Goal: Check status: Check status

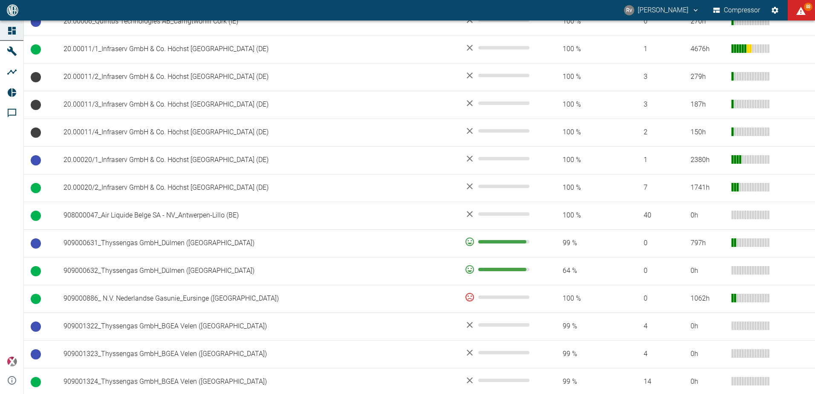
scroll to position [384, 0]
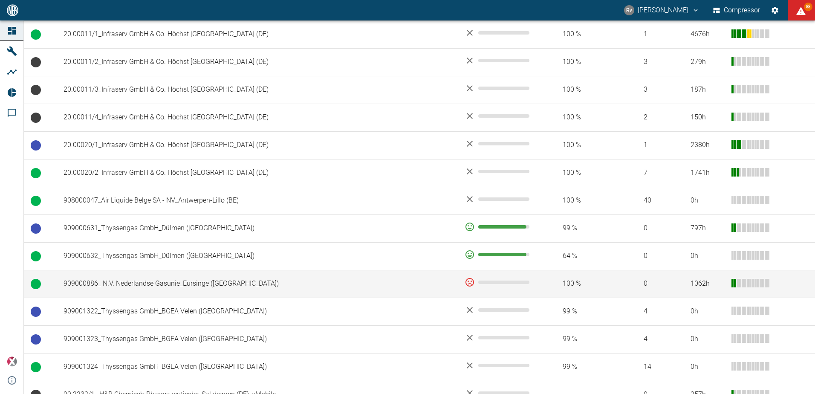
click at [246, 282] on td "909000886_ N.V. Nederlandse Gasunie_Eursinge ([GEOGRAPHIC_DATA])" at bounding box center [257, 284] width 401 height 28
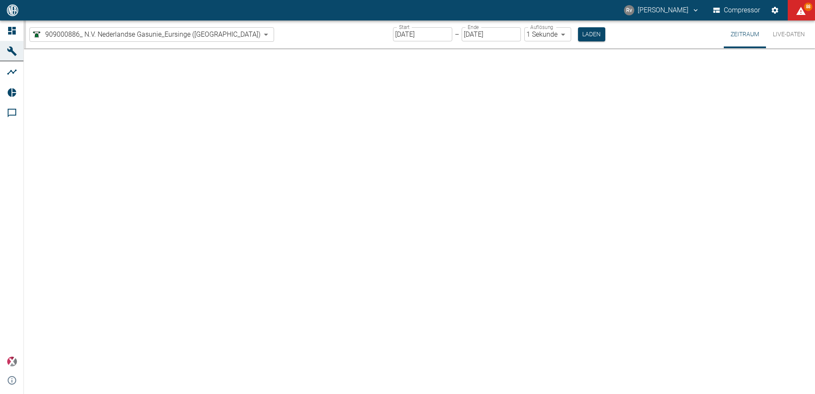
type input "2min"
